Goal: Information Seeking & Learning: Find specific fact

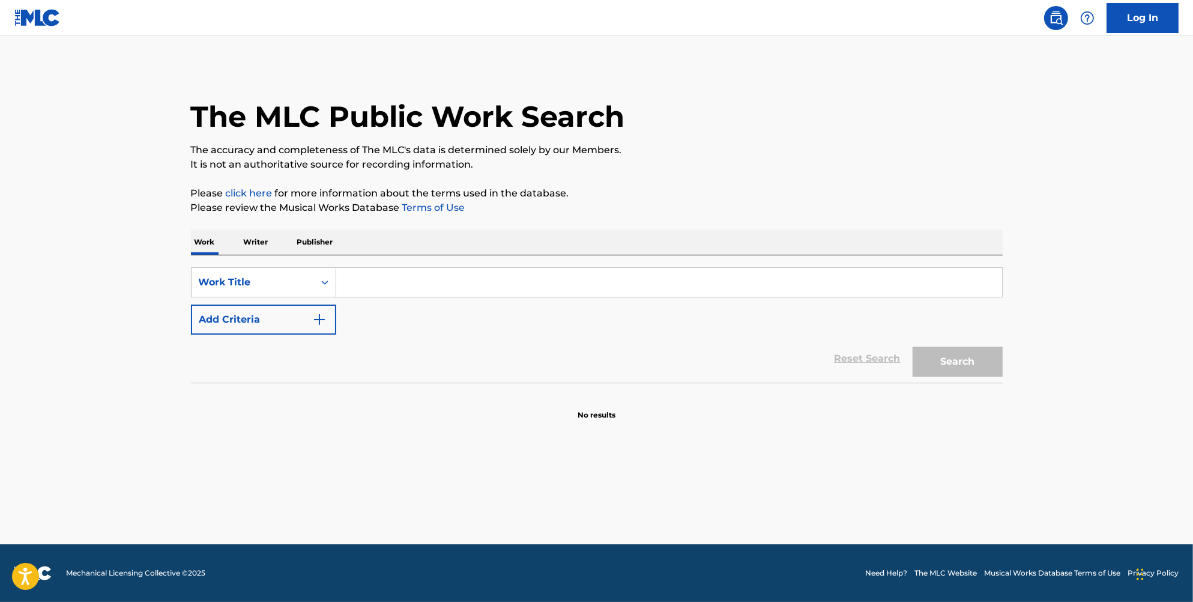
click at [390, 286] on input "Search Form" at bounding box center [669, 282] width 666 height 29
type input "comin out strong"
click at [913, 346] on button "Search" at bounding box center [958, 361] width 90 height 30
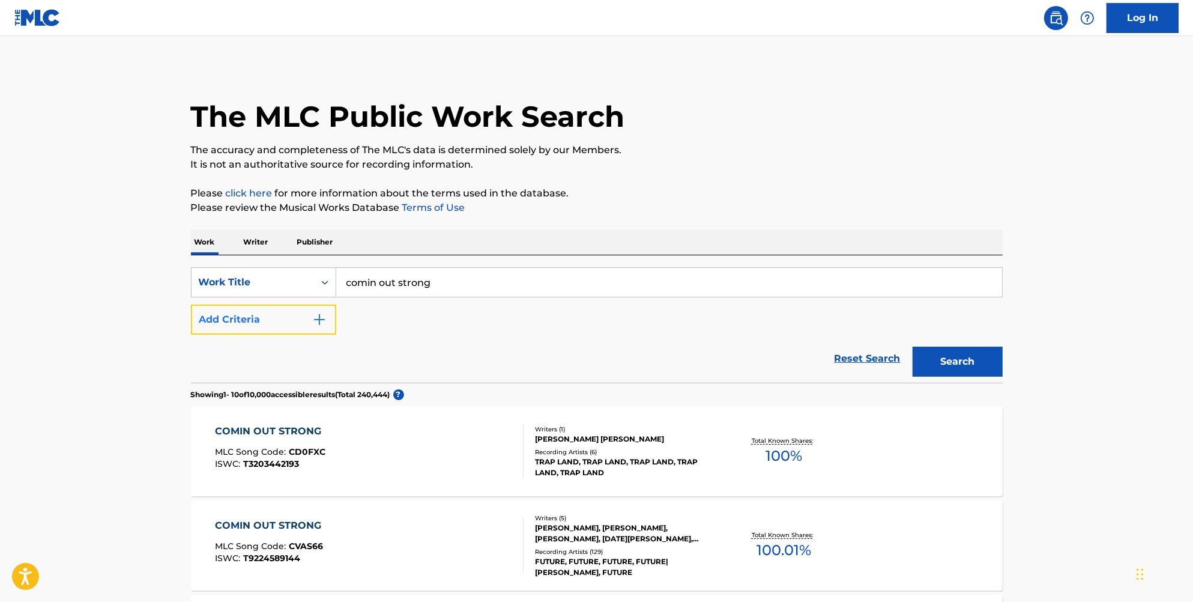
click at [295, 317] on button "Add Criteria" at bounding box center [263, 319] width 145 height 30
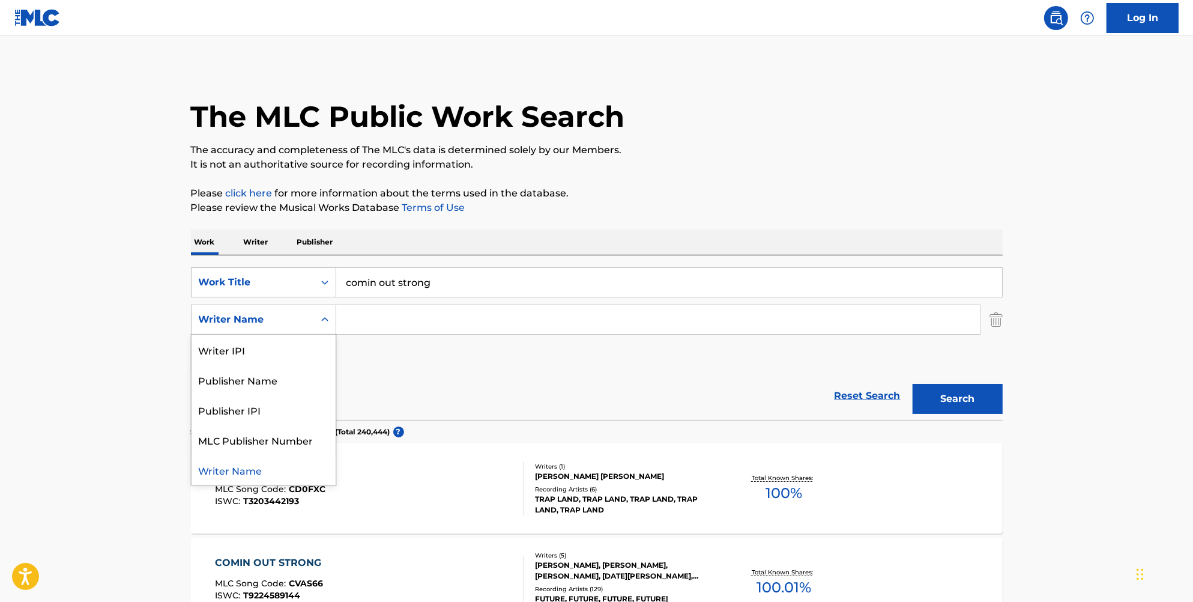
click at [292, 325] on div "Writer Name" at bounding box center [253, 319] width 108 height 14
click at [451, 328] on input "Search Form" at bounding box center [658, 319] width 644 height 29
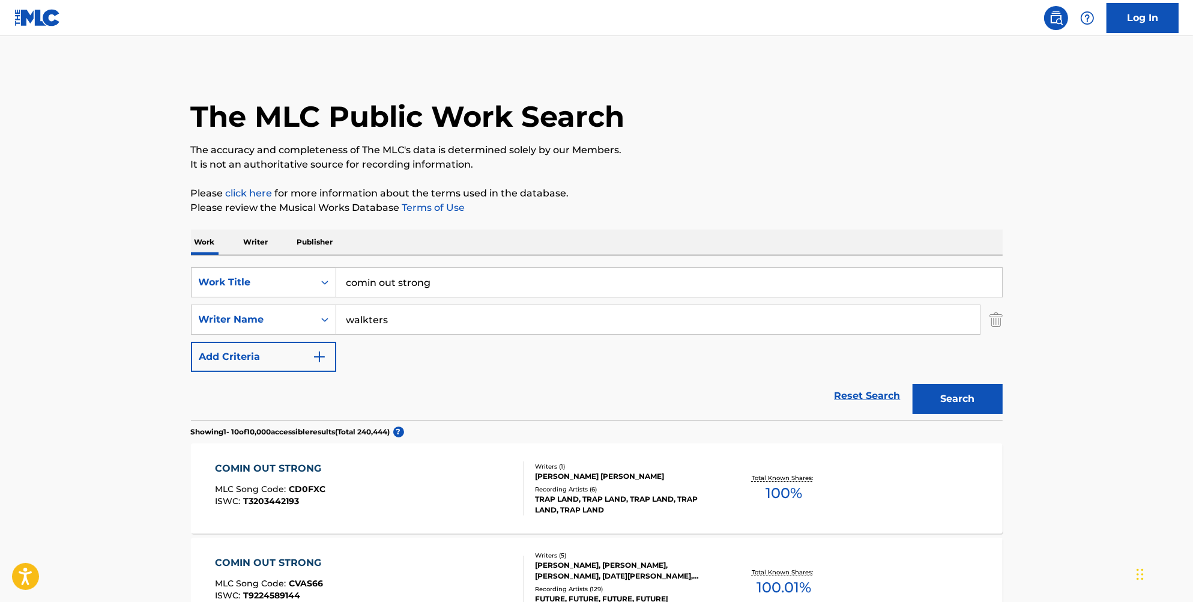
type input "walkters"
click at [913, 384] on button "Search" at bounding box center [958, 399] width 90 height 30
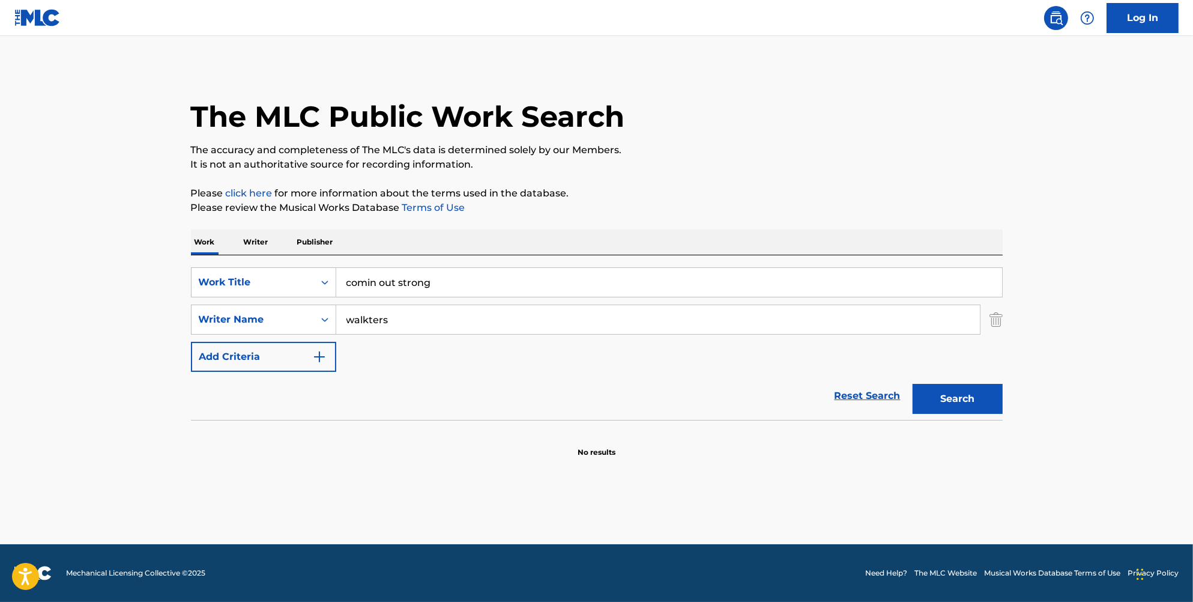
click at [448, 322] on input "walkters" at bounding box center [658, 319] width 644 height 29
click at [913, 384] on button "Search" at bounding box center [958, 399] width 90 height 30
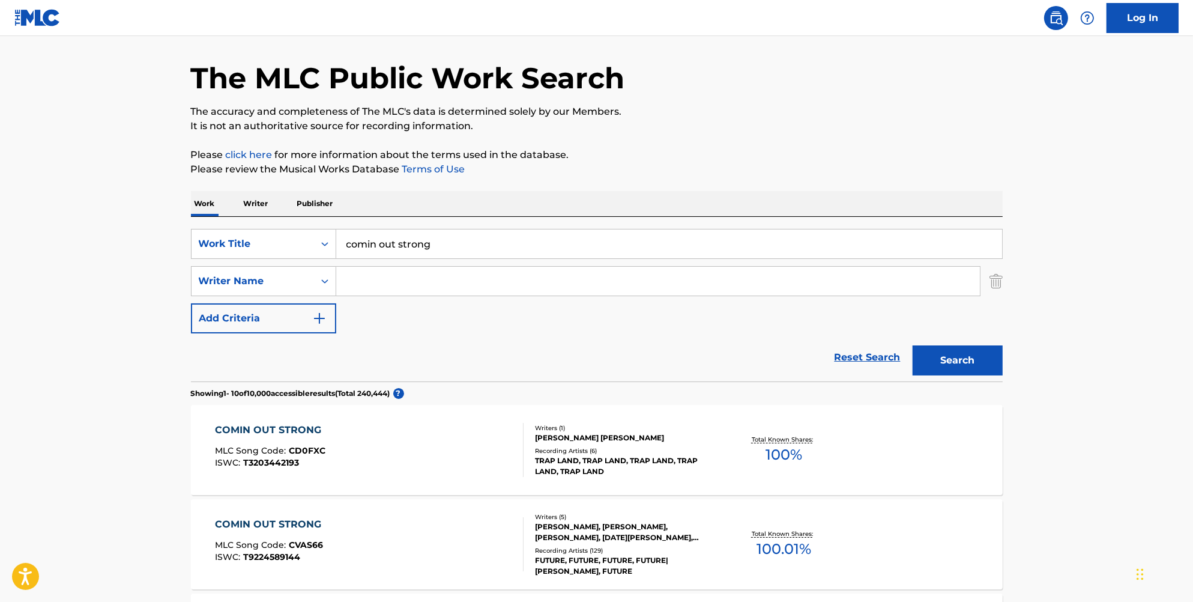
scroll to position [60, 0]
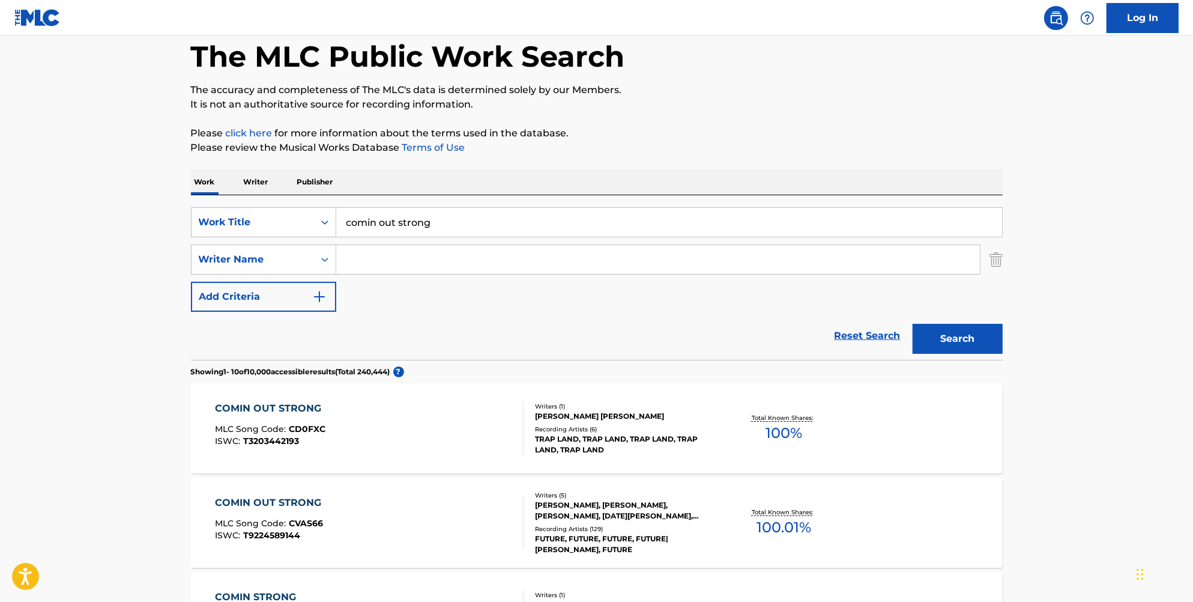
click at [430, 526] on div "COMIN OUT STRONG MLC Song Code : CVAS66 ISWC : T9224589144" at bounding box center [369, 522] width 309 height 54
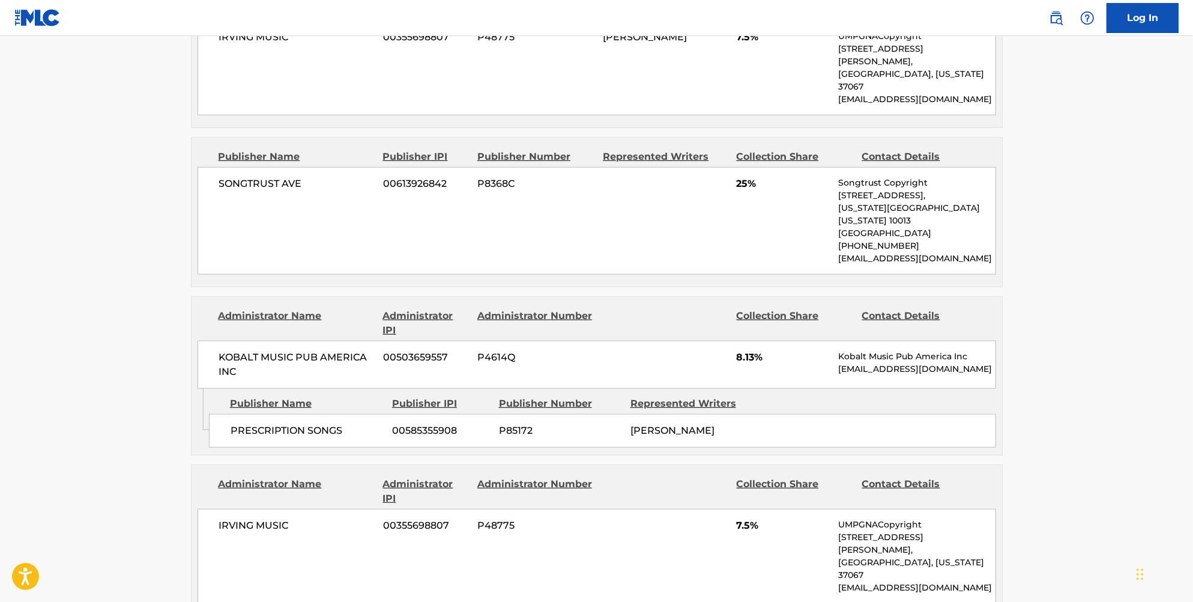
scroll to position [961, 0]
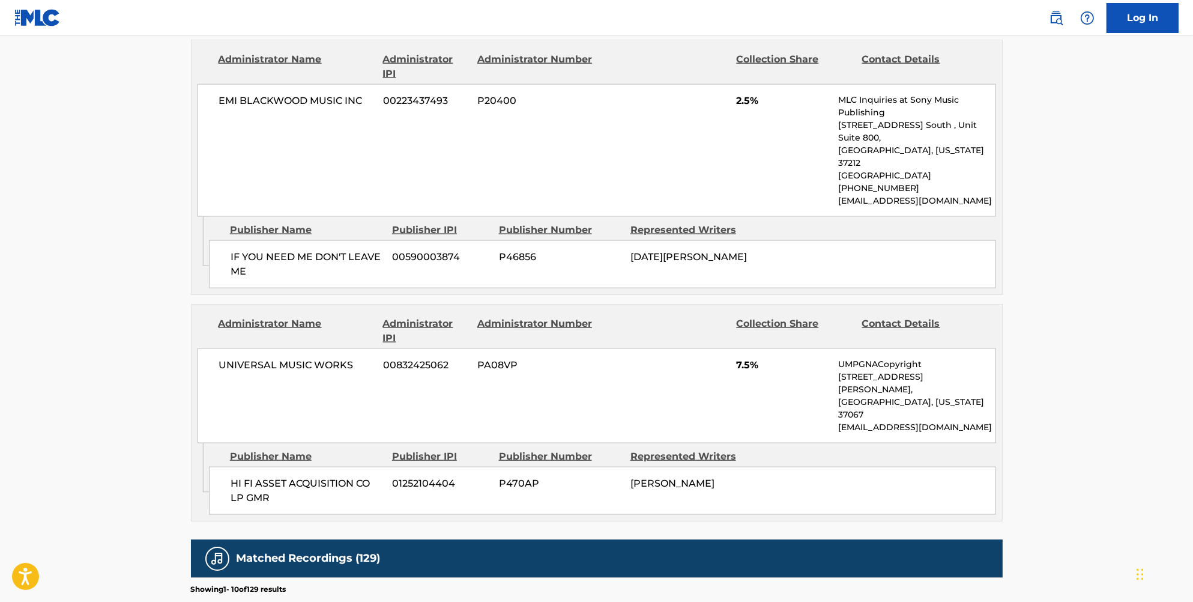
scroll to position [2342, 0]
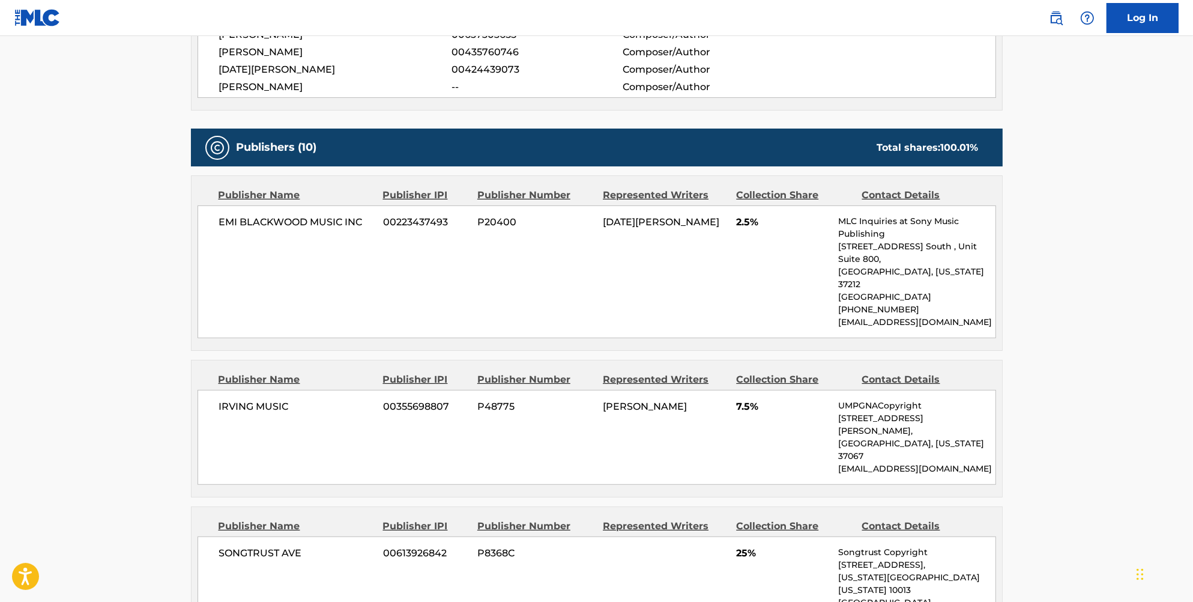
scroll to position [420, 0]
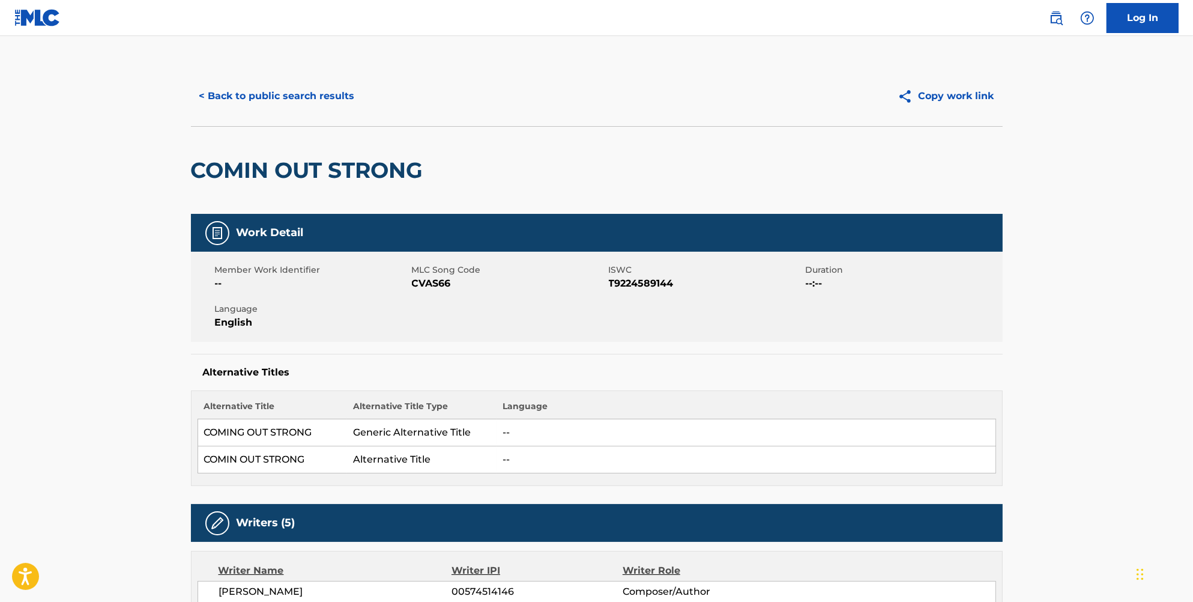
click at [248, 99] on button "< Back to public search results" at bounding box center [277, 96] width 172 height 30
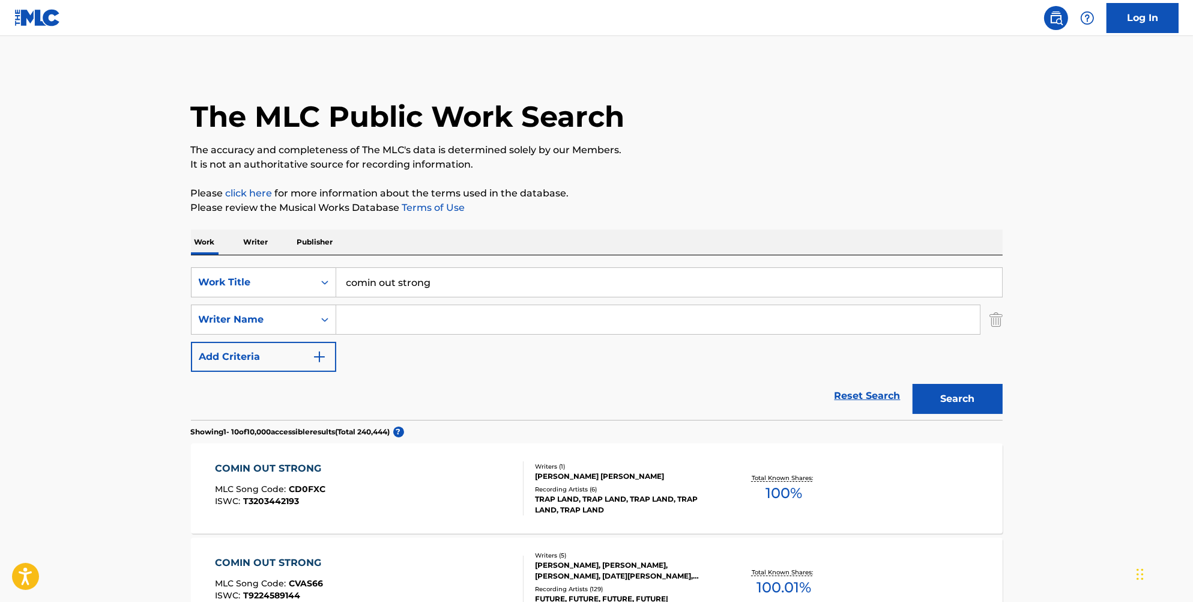
click at [656, 340] on div "SearchWithCriteria08cd9d4d-d32a-46ca-b7b0-95229b045b88 Work Title comin out str…" at bounding box center [597, 319] width 812 height 104
click at [494, 376] on div "Reset Search Search" at bounding box center [597, 396] width 812 height 48
